Goal: Task Accomplishment & Management: Manage account settings

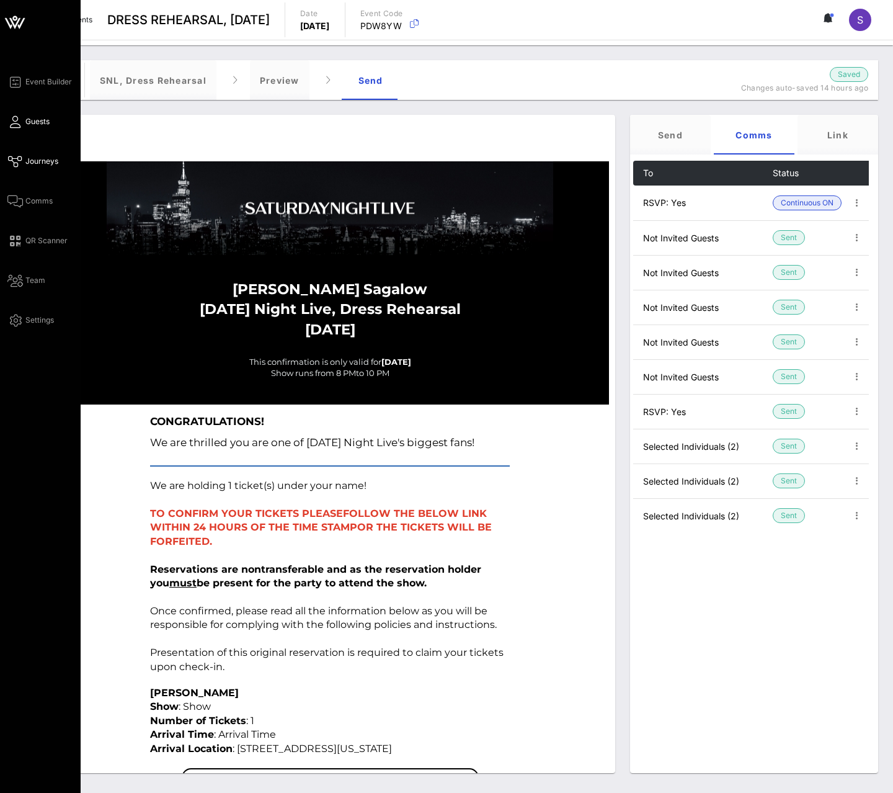
click at [20, 121] on icon at bounding box center [15, 122] width 16 height 2
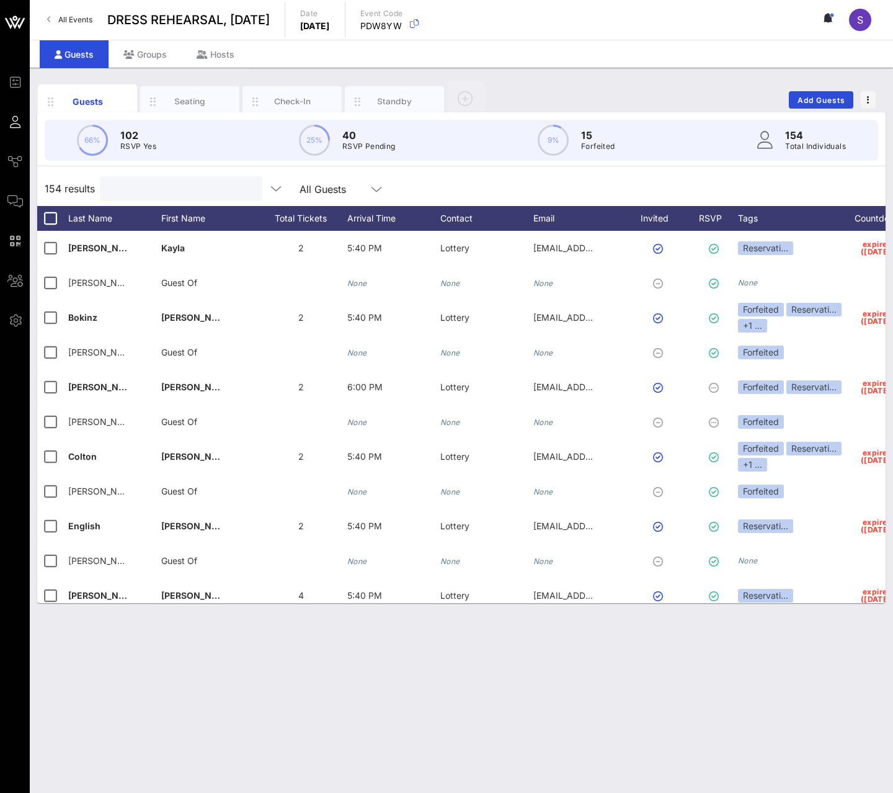
click at [213, 190] on input "text" at bounding box center [179, 188] width 145 height 16
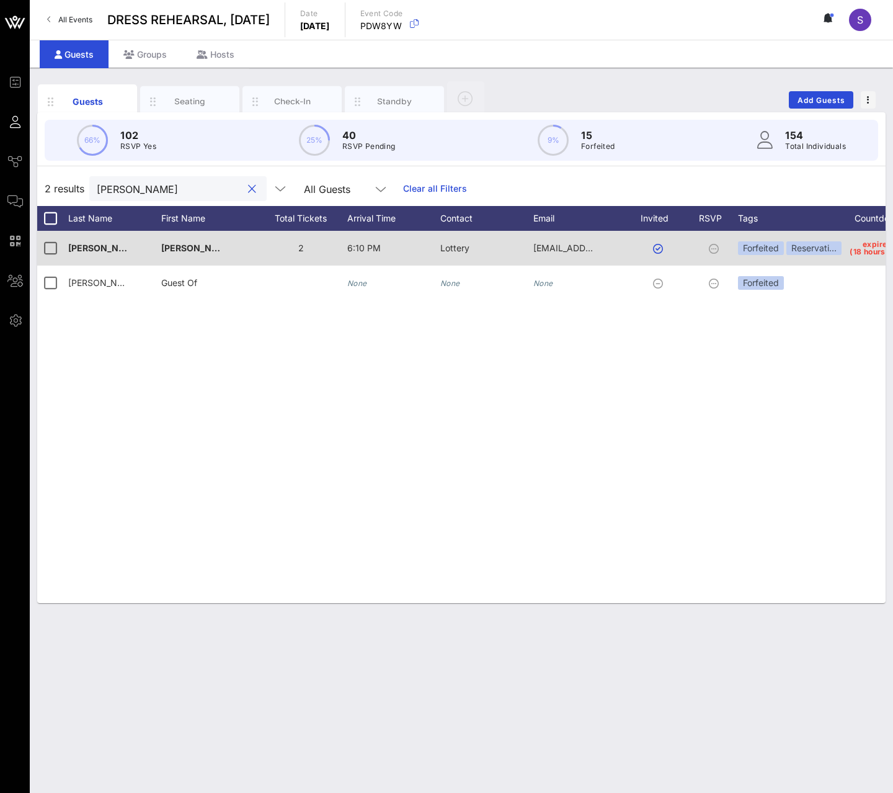
type input "tom"
click at [852, 249] on span "expired (18 hours ago)" at bounding box center [878, 248] width 56 height 15
click at [838, 249] on div "Reservati…" at bounding box center [813, 248] width 55 height 14
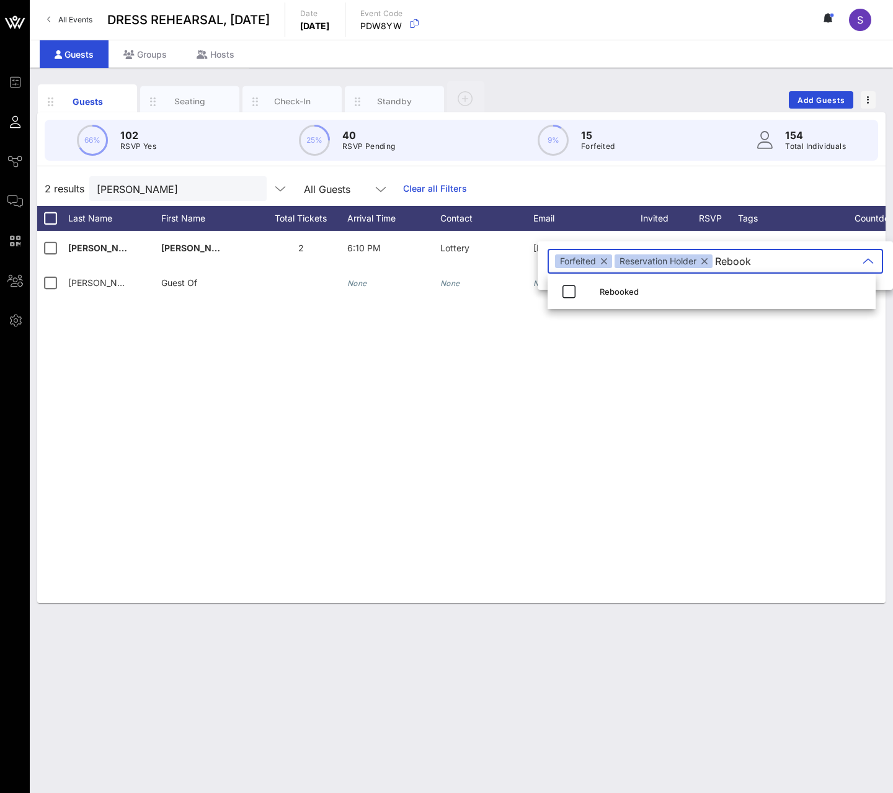
type input "Rebook"
click at [778, 285] on div "Rebooked" at bounding box center [733, 292] width 266 height 20
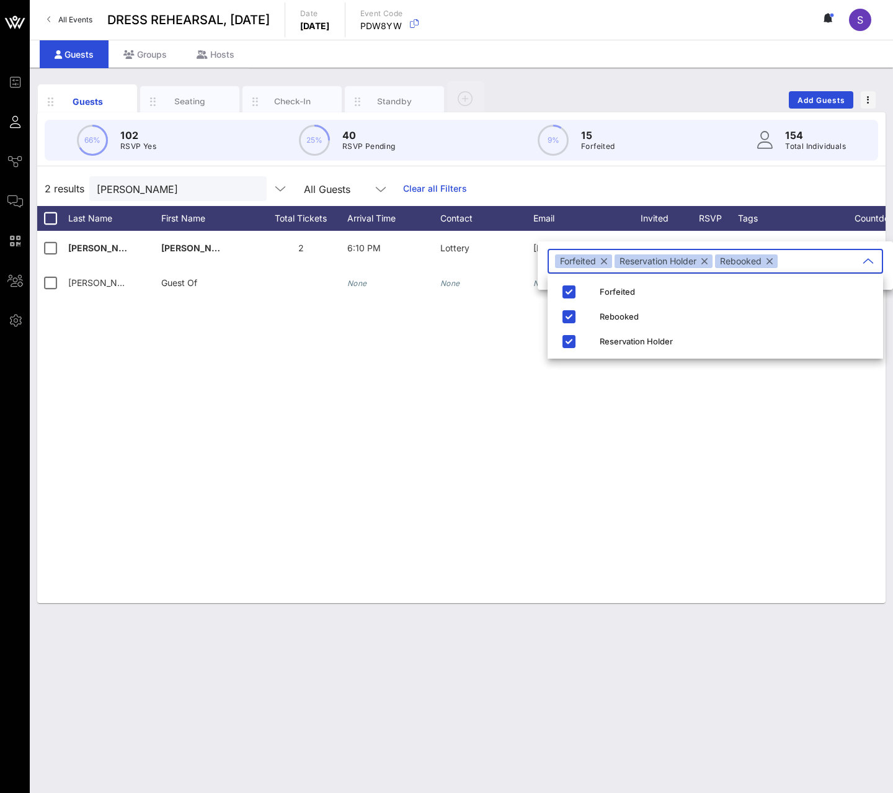
click at [814, 433] on div "Testa Tom 2 6:10 PM Lottery tbtesta1@outlook.com Forfeited Reservati… expired (…" at bounding box center [461, 417] width 848 height 372
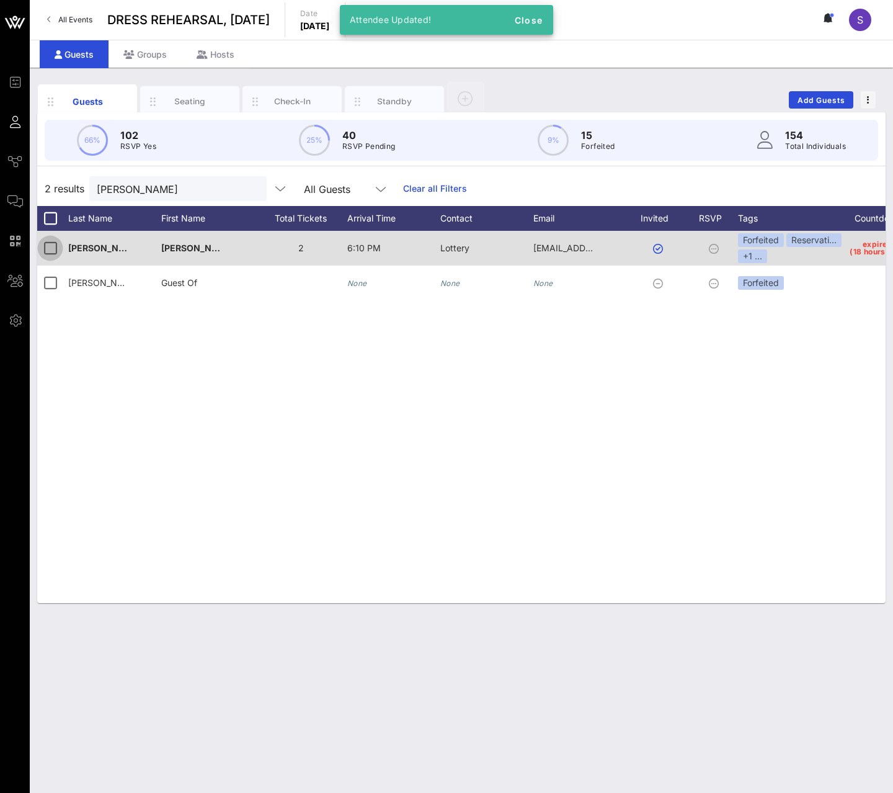
click at [56, 250] on div at bounding box center [50, 248] width 21 height 21
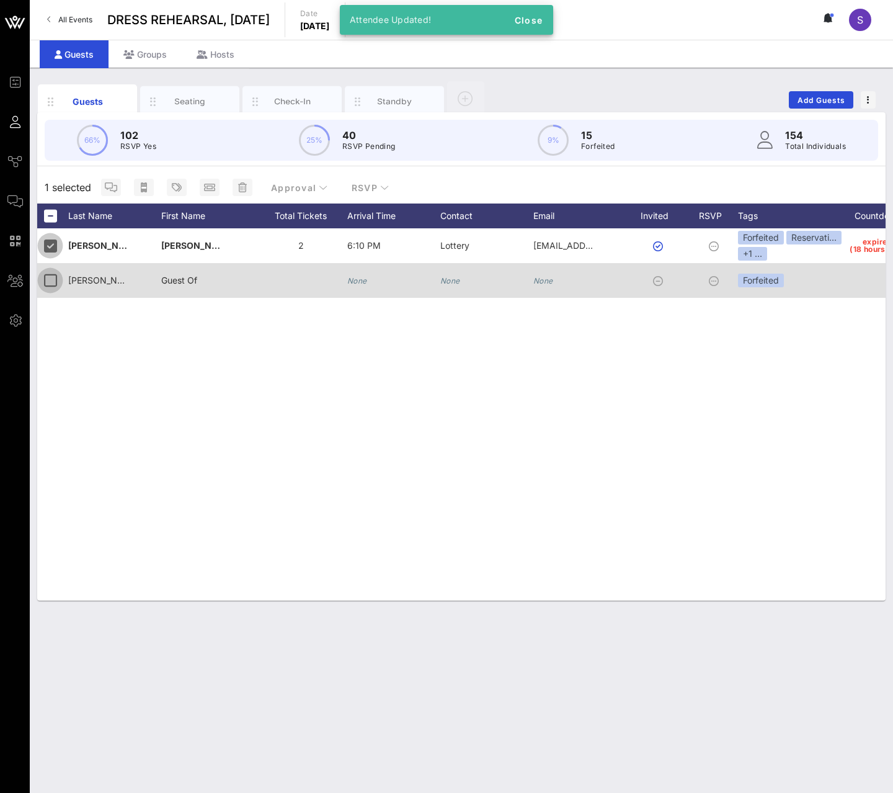
click at [48, 287] on div at bounding box center [50, 280] width 21 height 21
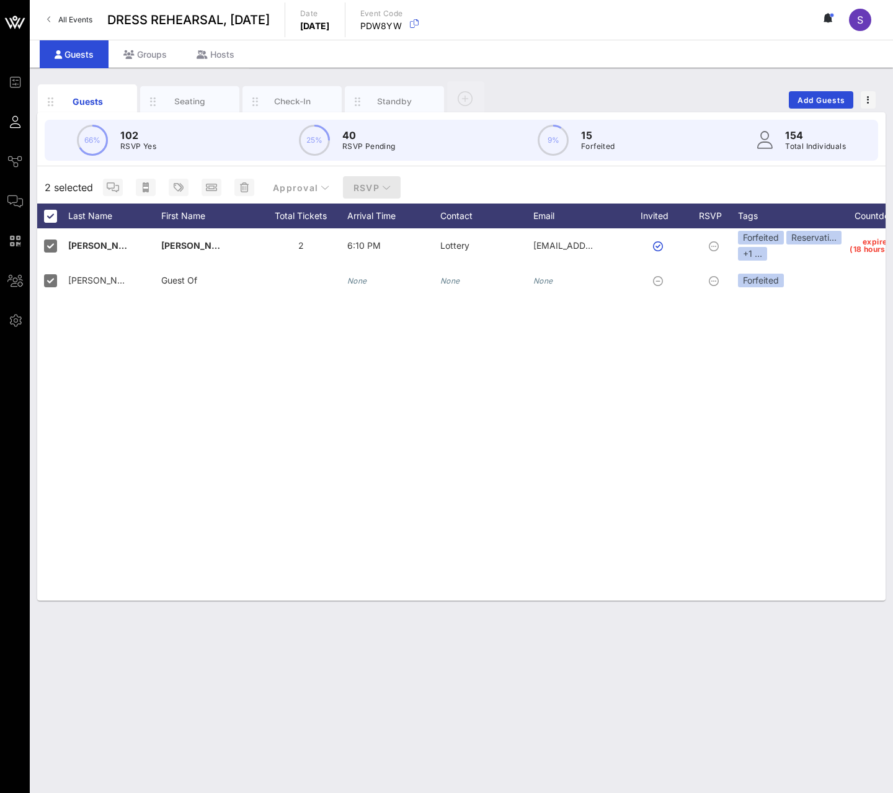
click at [383, 189] on icon "button" at bounding box center [386, 187] width 9 height 9
click at [385, 215] on div "Yes" at bounding box center [369, 218] width 38 height 12
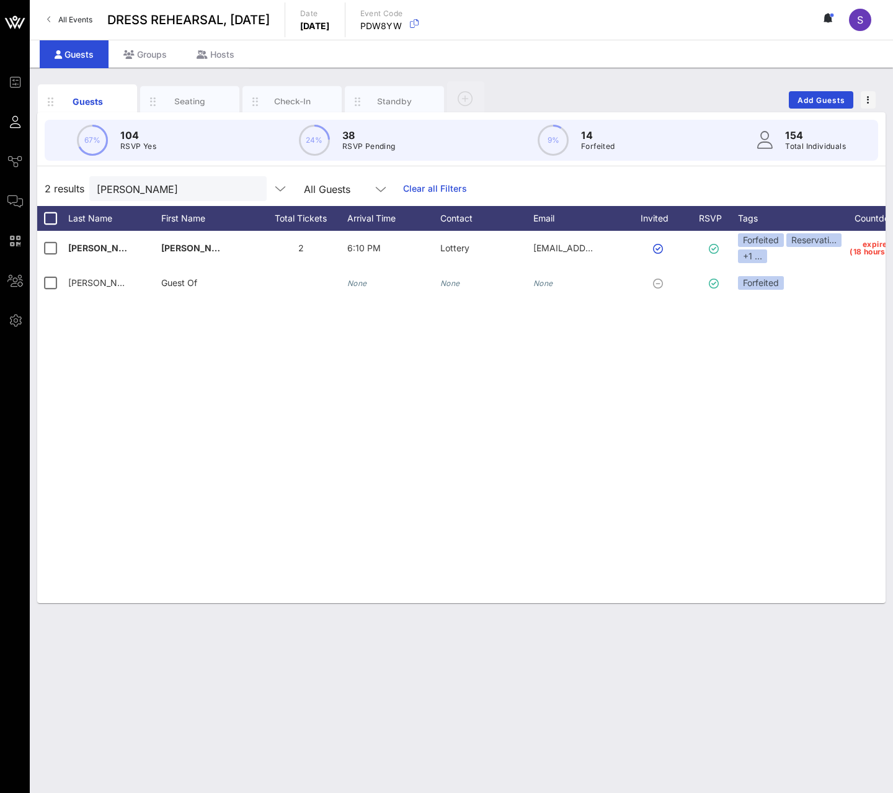
click at [73, 24] on link "All Events" at bounding box center [70, 20] width 60 height 20
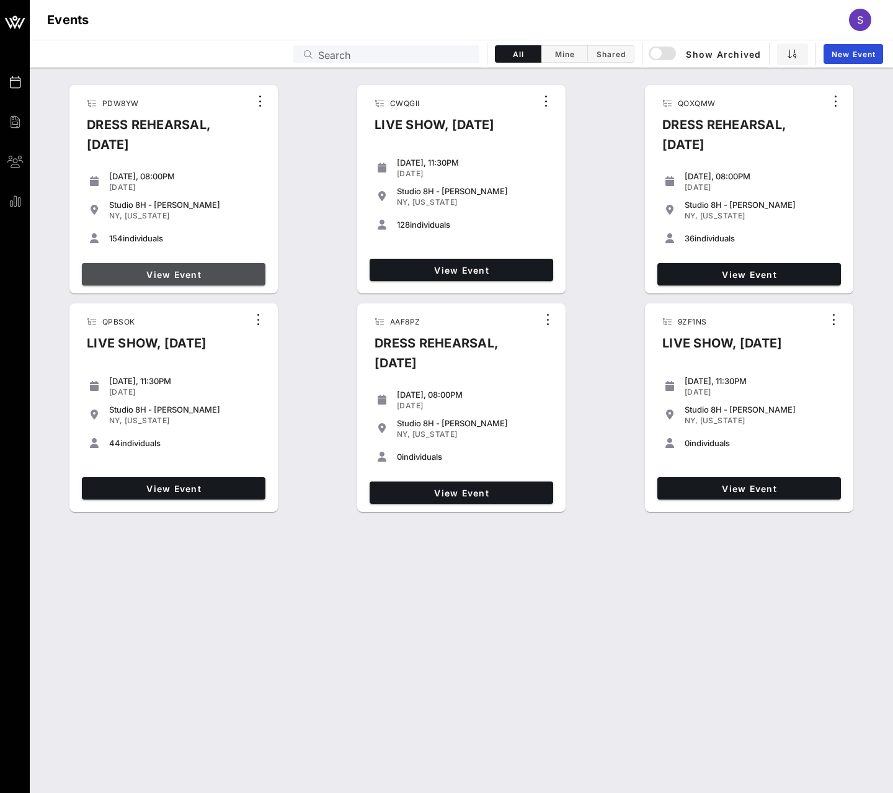
click at [210, 270] on span "View Event" at bounding box center [174, 274] width 174 height 11
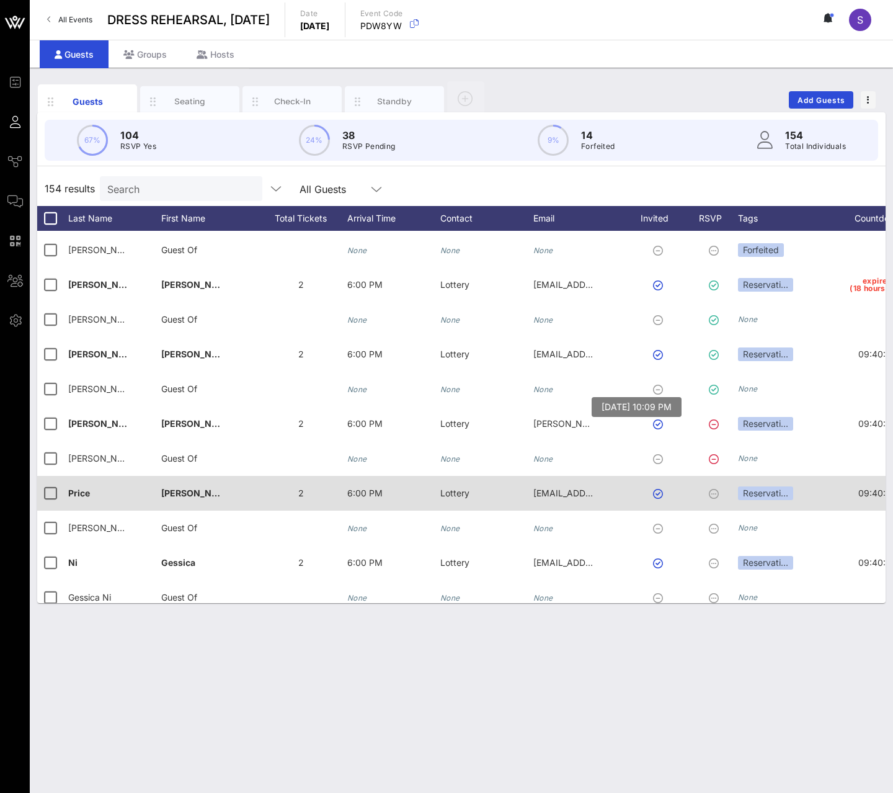
scroll to position [4490, 0]
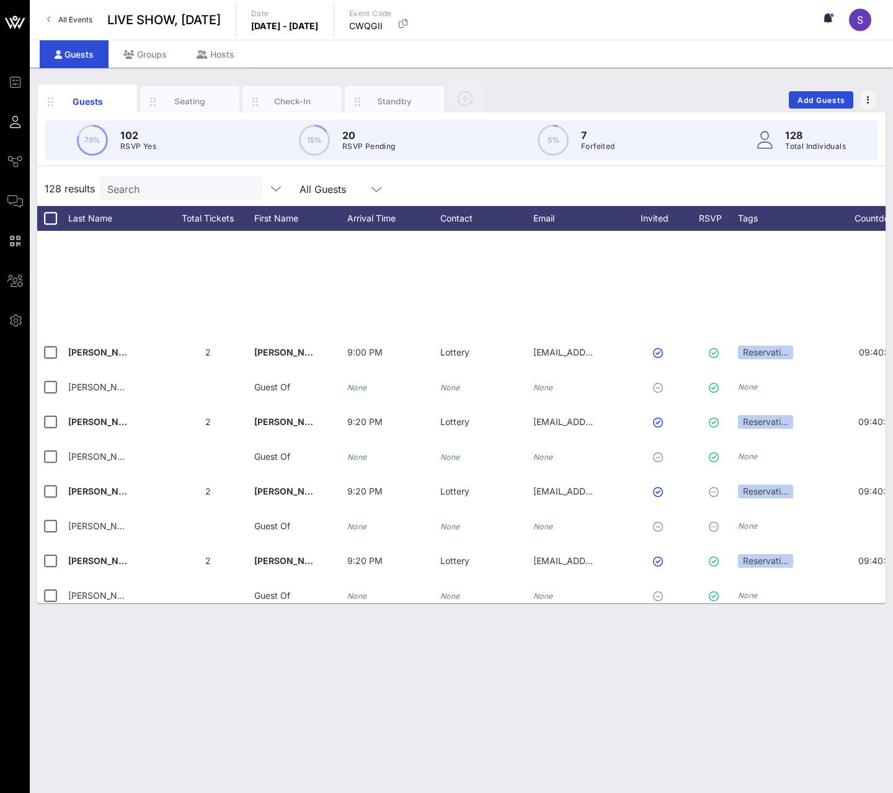
scroll to position [4083, 0]
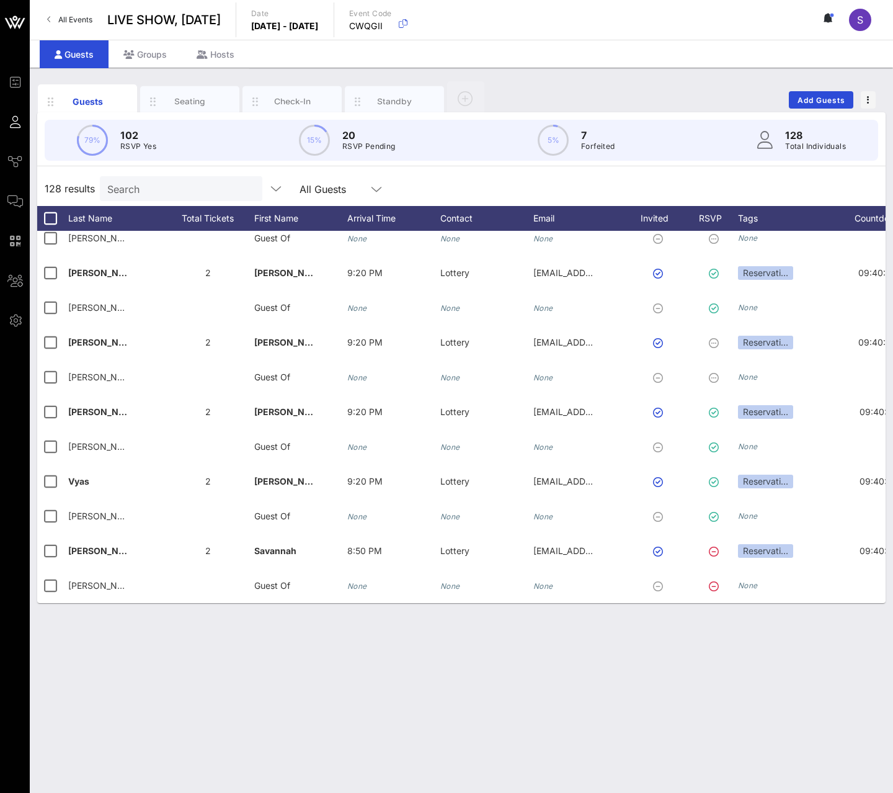
click at [210, 636] on div "Guests Seating Check-In Standby Add Guests 79% 102 RSVP Yes 15% 20 RSVP Pending…" at bounding box center [461, 430] width 863 height 725
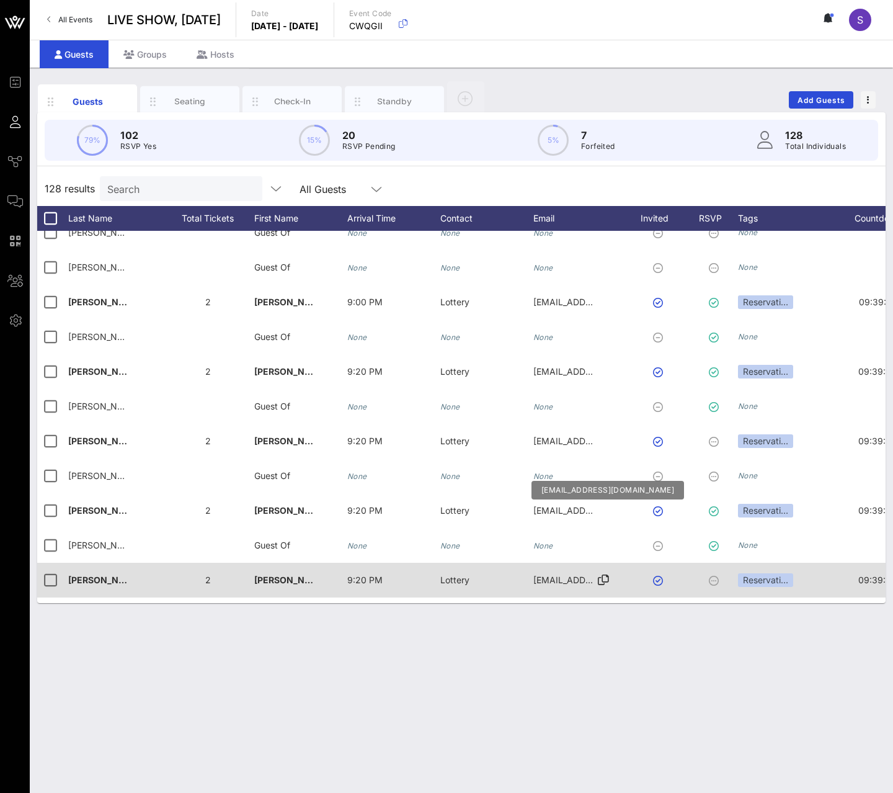
scroll to position [3835, 0]
